Goal: Transaction & Acquisition: Purchase product/service

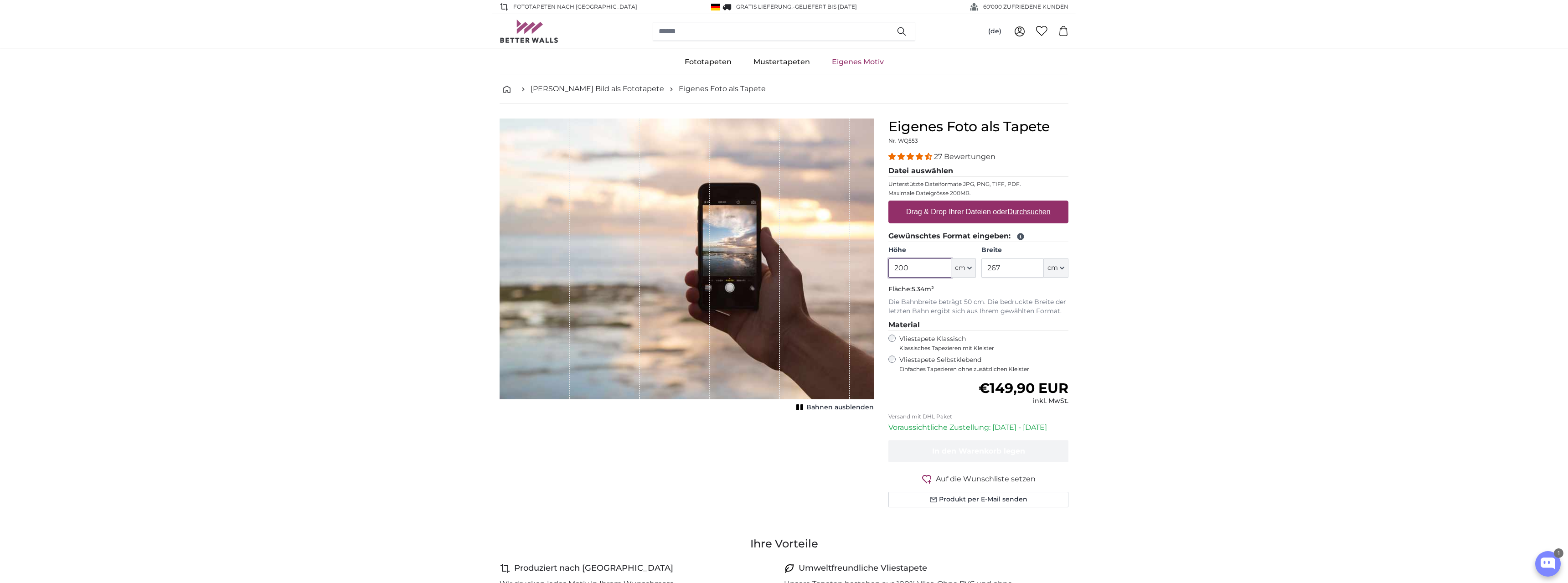
drag, startPoint x: 936, startPoint y: 266, endPoint x: 835, endPoint y: 249, distance: 102.4
click at [889, 259] on input "200" at bounding box center [920, 268] width 62 height 19
type input "300"
drag, startPoint x: 1006, startPoint y: 265, endPoint x: 1012, endPoint y: 269, distance: 7.2
click at [1007, 265] on input "267" at bounding box center [1013, 268] width 62 height 19
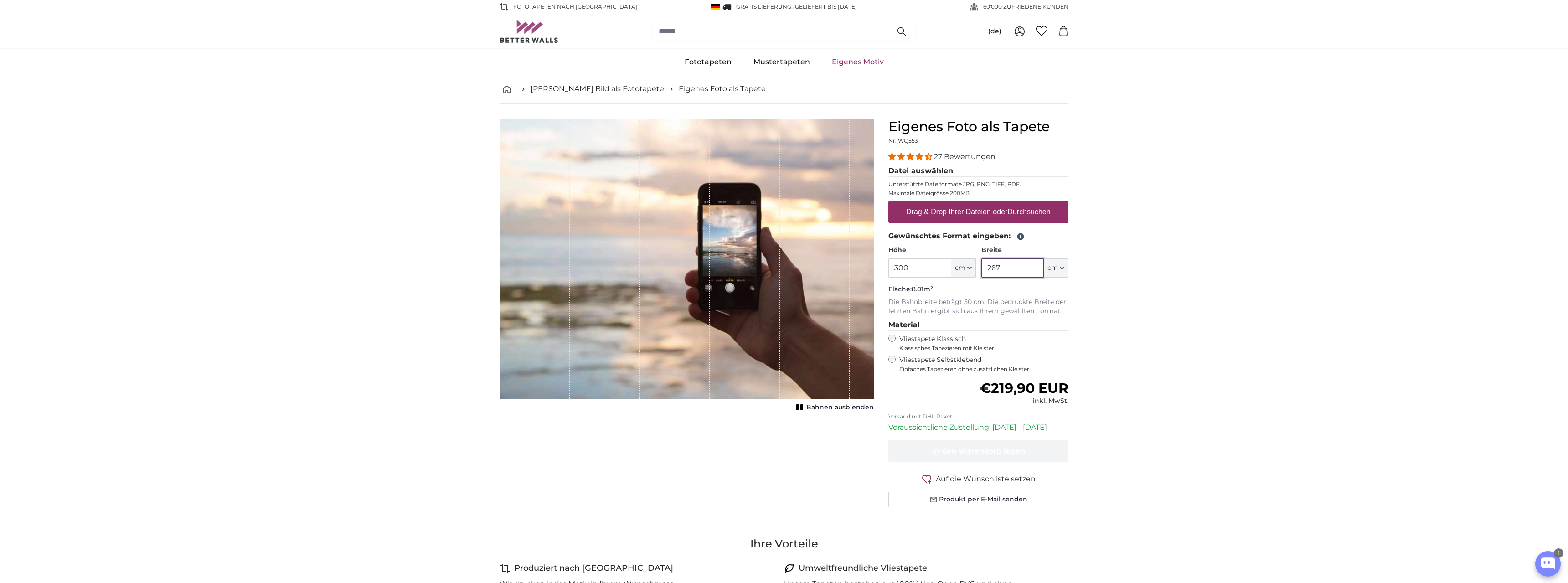
drag, startPoint x: 1018, startPoint y: 271, endPoint x: 962, endPoint y: 265, distance: 56.3
click at [981, 265] on input "267" at bounding box center [1013, 268] width 62 height 19
type input "230"
click at [1027, 212] on u "Durchsuchen" at bounding box center [1029, 212] width 43 height 8
click at [1027, 203] on input "Drag & Drop Ihrer Dateien oder Durchsuchen" at bounding box center [978, 202] width 180 height 3
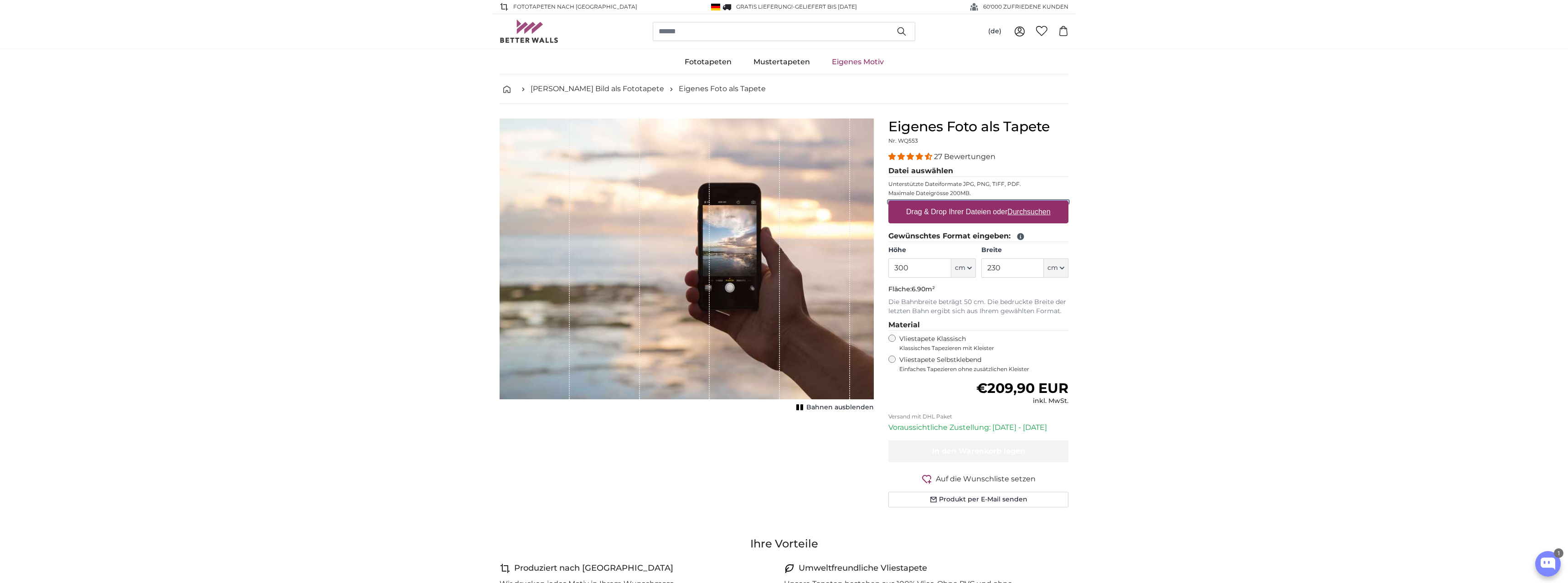
type input "**********"
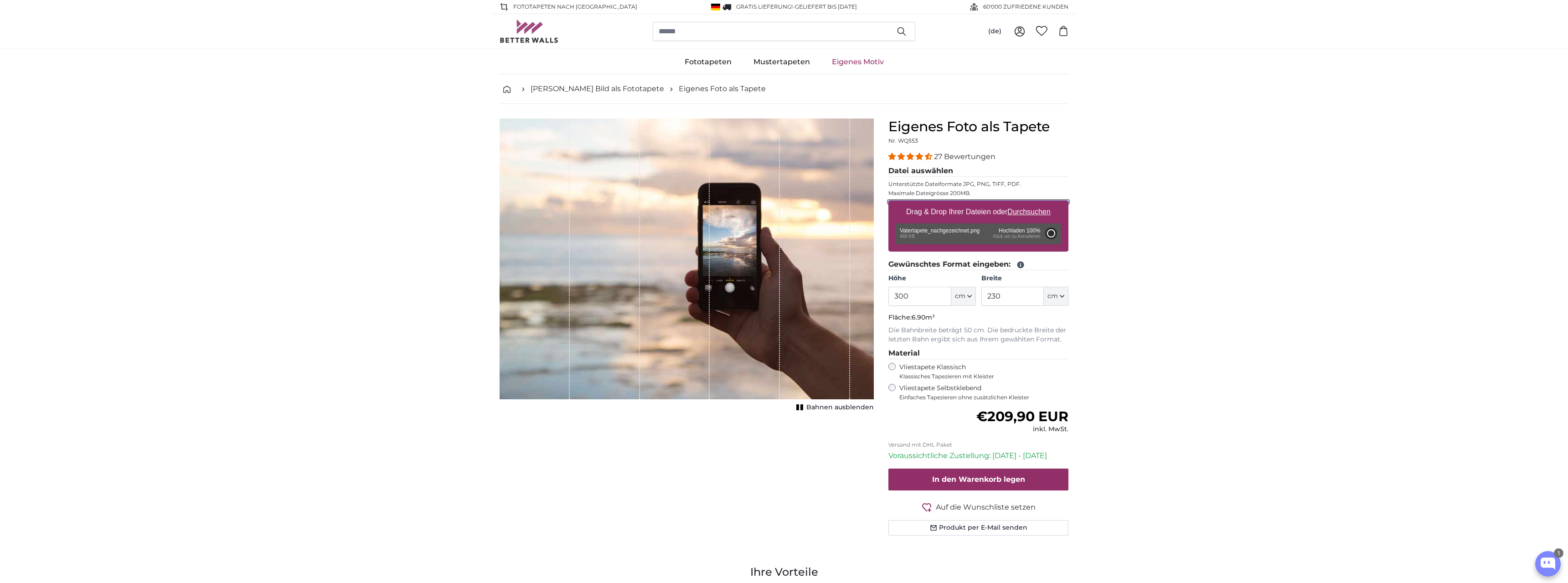
type input "66"
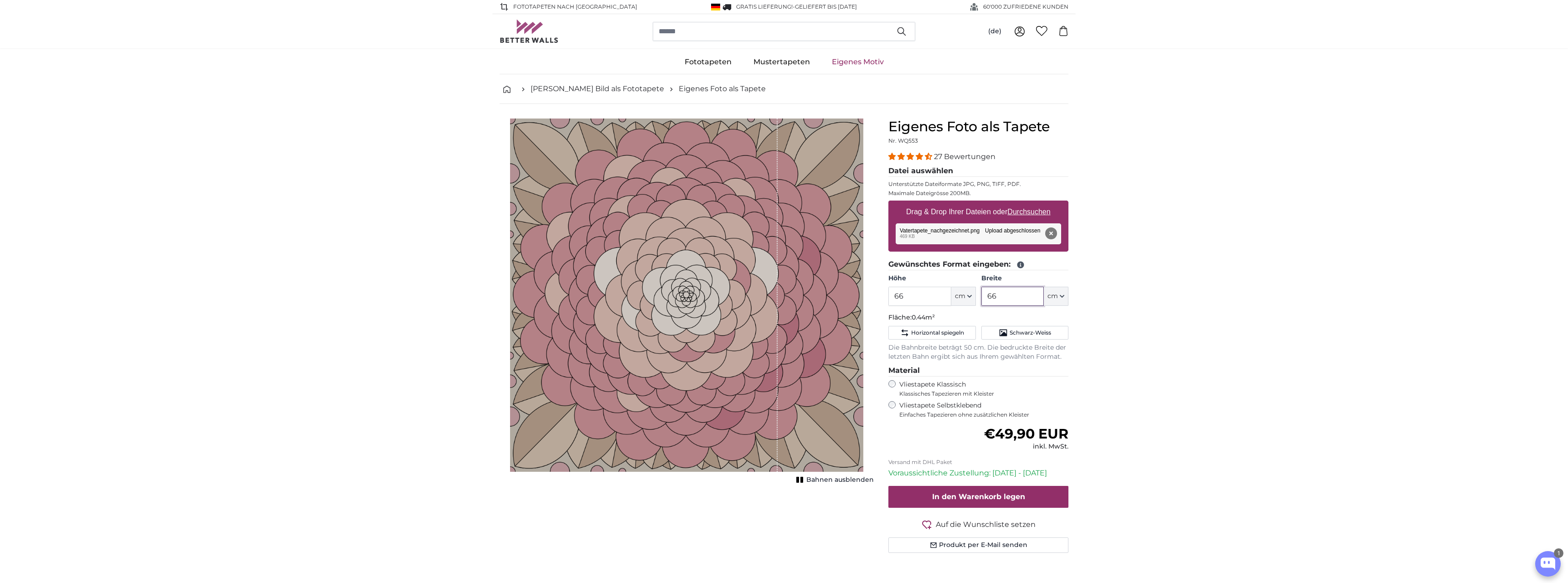
drag, startPoint x: 1029, startPoint y: 295, endPoint x: 942, endPoint y: 279, distance: 88.5
click at [981, 287] on input "66" at bounding box center [1013, 296] width 62 height 19
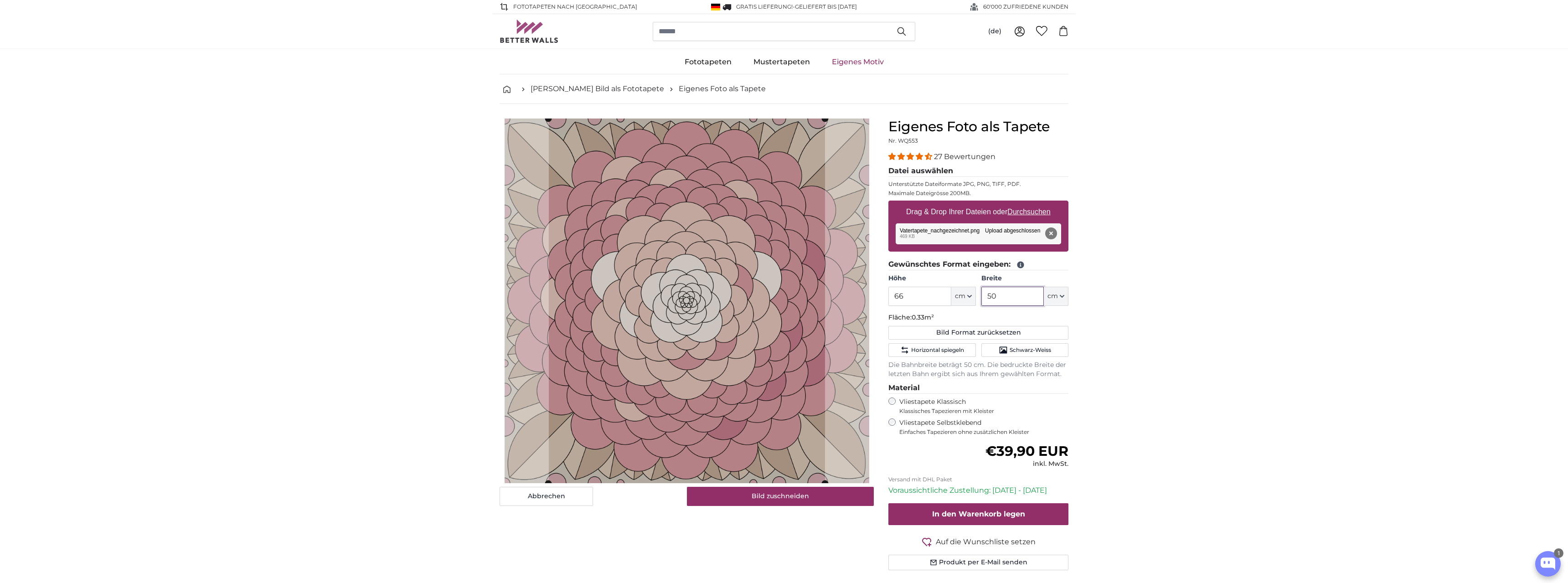
type input "50"
click at [920, 302] on input "66" at bounding box center [920, 296] width 62 height 19
drag, startPoint x: 923, startPoint y: 299, endPoint x: 855, endPoint y: 286, distance: 69.2
click at [889, 287] on input "66" at bounding box center [920, 296] width 62 height 19
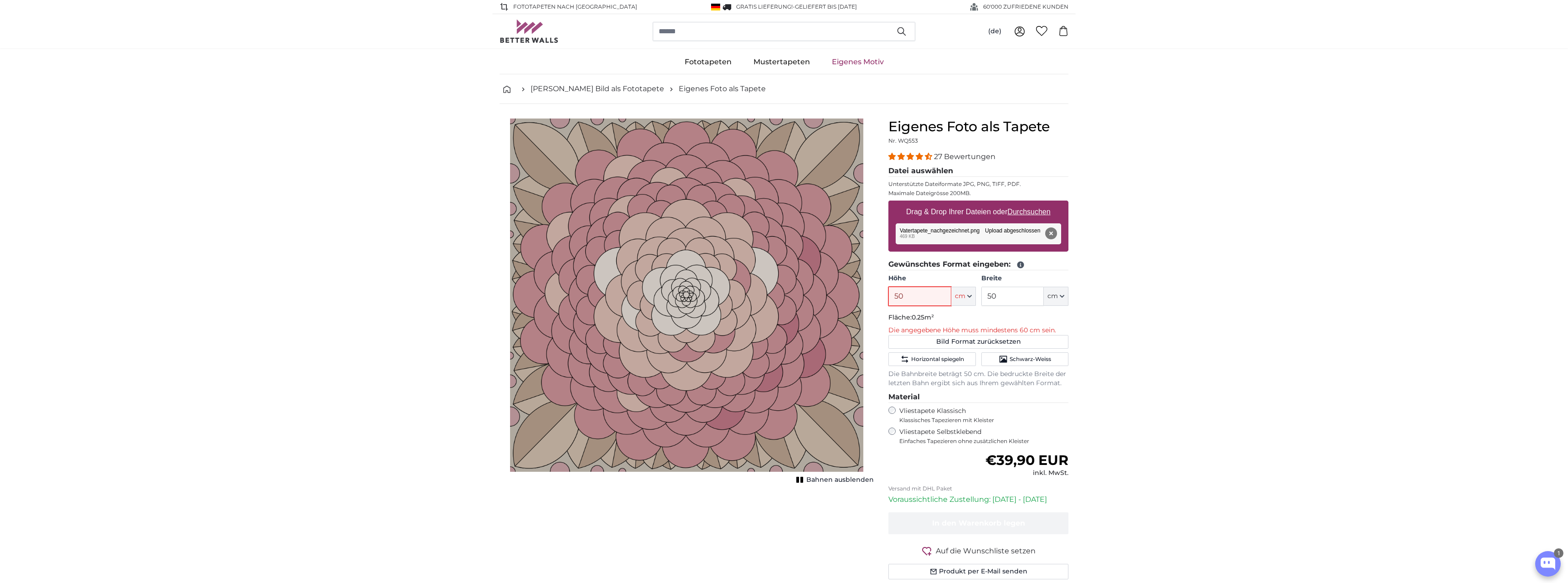
type input "50"
